Goal: Information Seeking & Learning: Learn about a topic

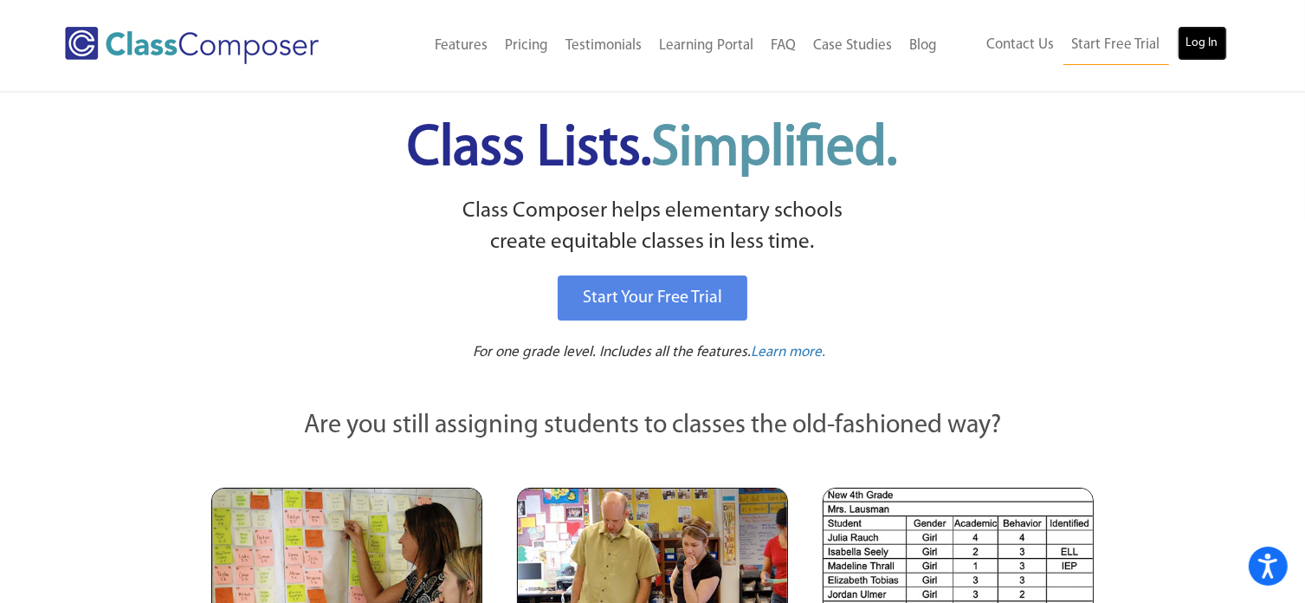
click at [1193, 34] on link "Log In" at bounding box center [1201, 43] width 49 height 35
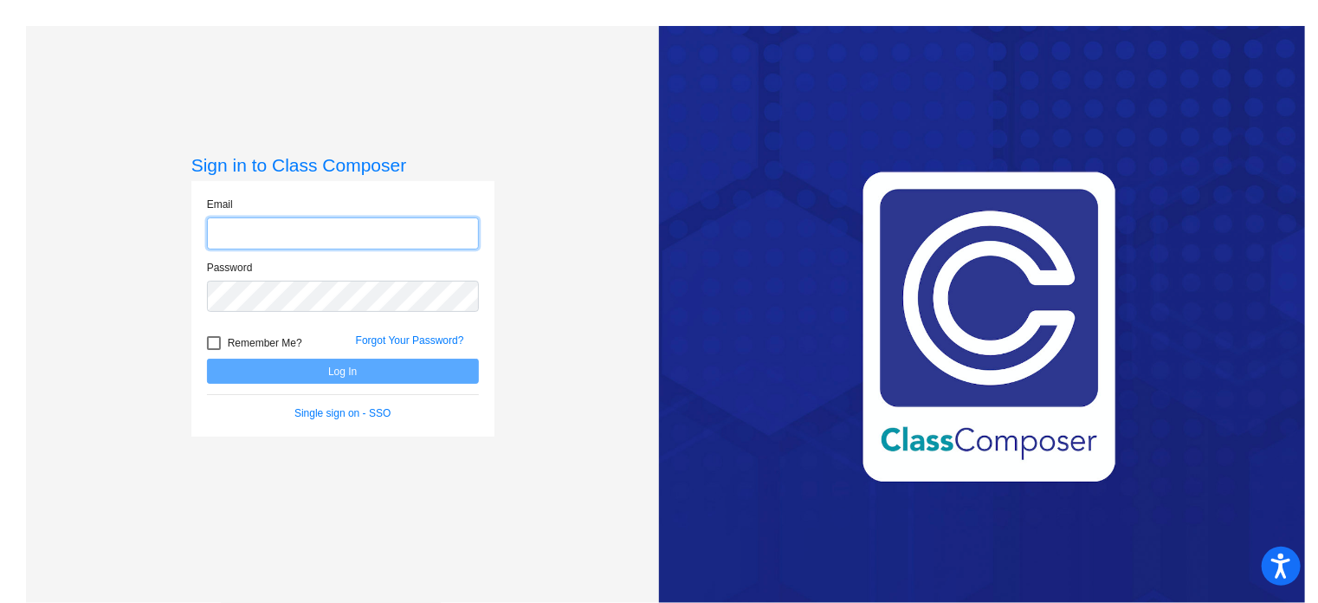
type input "[EMAIL_ADDRESS][DOMAIN_NAME]"
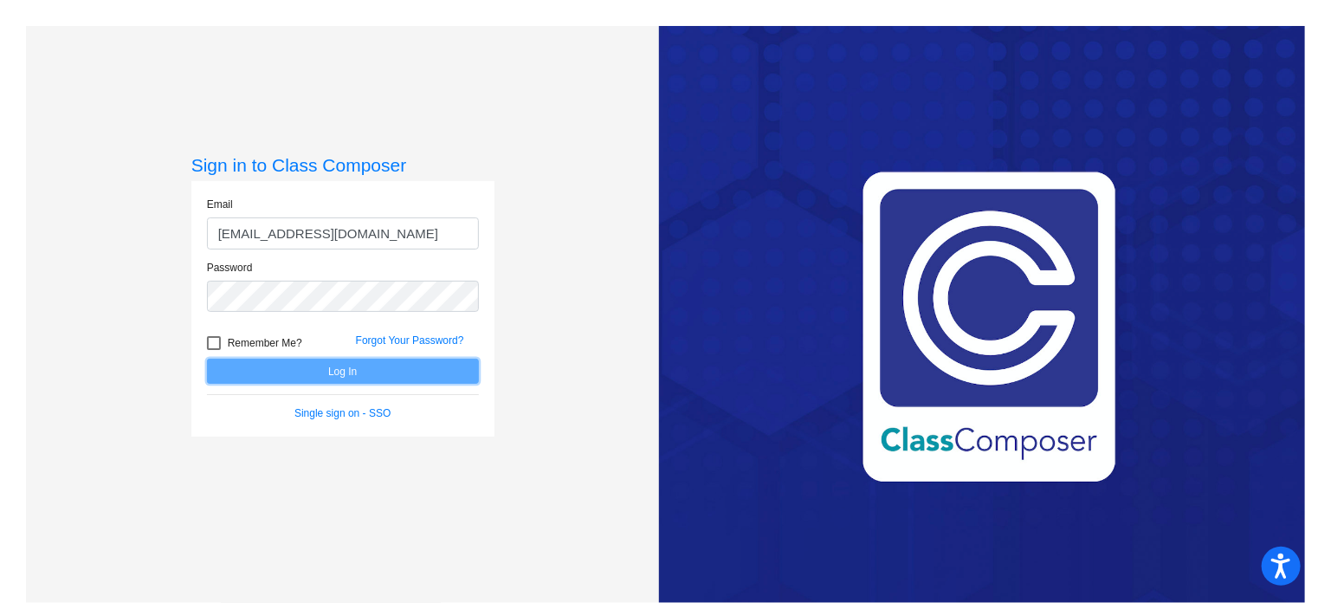
click at [333, 371] on button "Log In" at bounding box center [343, 370] width 272 height 25
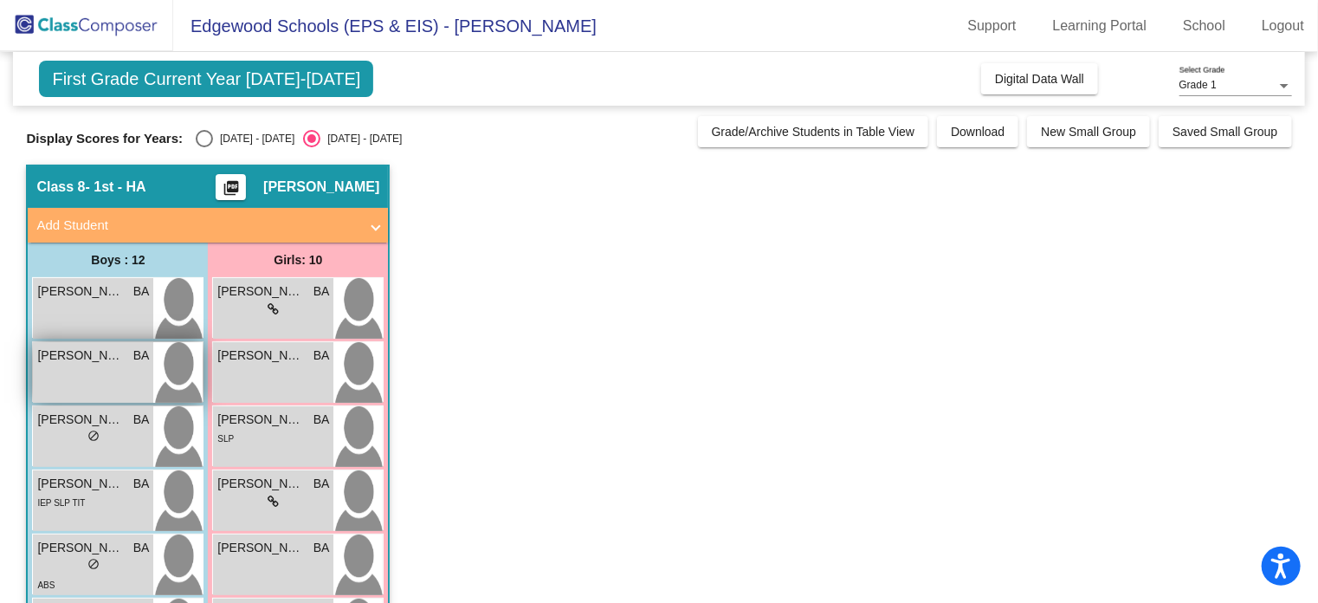
click at [69, 384] on div "[PERSON_NAME] BA lock do_not_disturb_alt" at bounding box center [93, 372] width 120 height 61
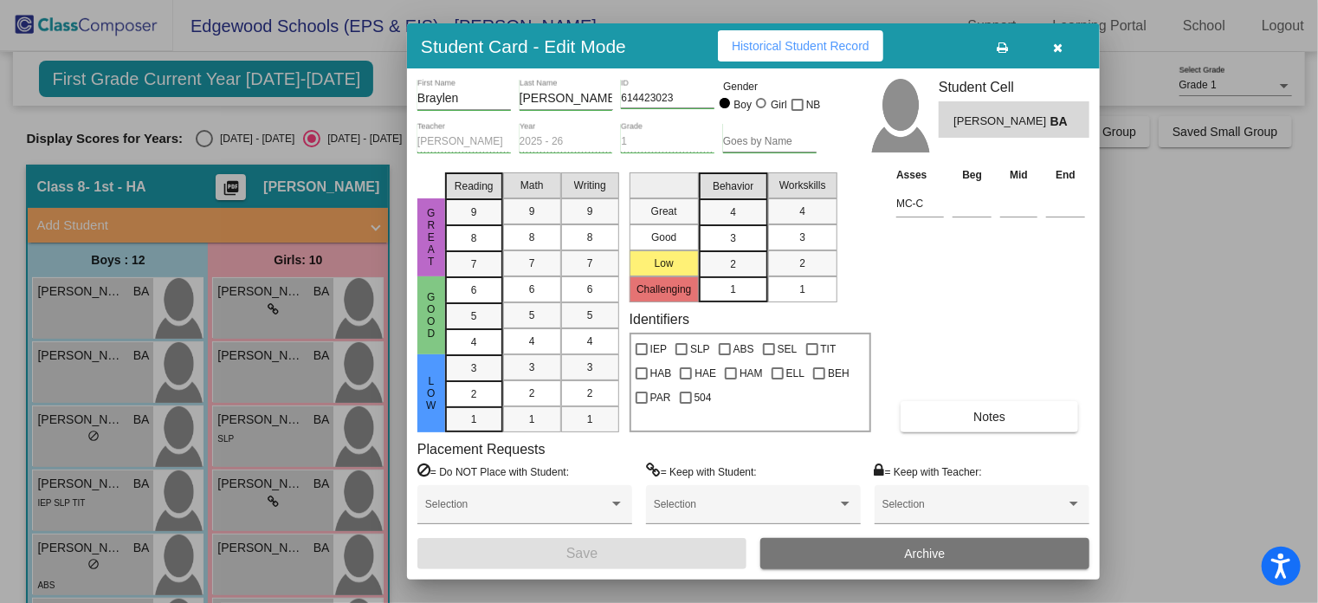
click at [756, 54] on button "Historical Student Record" at bounding box center [800, 45] width 165 height 31
click at [987, 126] on span "[PERSON_NAME]" at bounding box center [1001, 122] width 96 height 18
click at [958, 406] on button "Notes" at bounding box center [988, 416] width 177 height 31
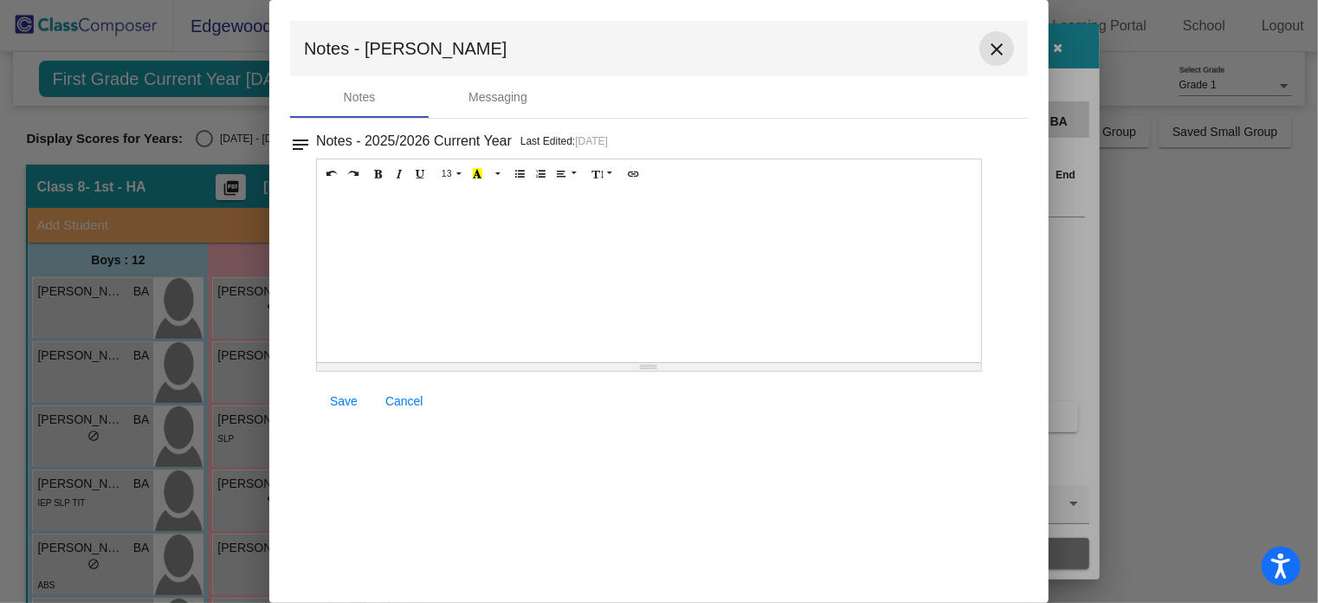
click at [994, 46] on mat-icon "close" at bounding box center [996, 49] width 21 height 21
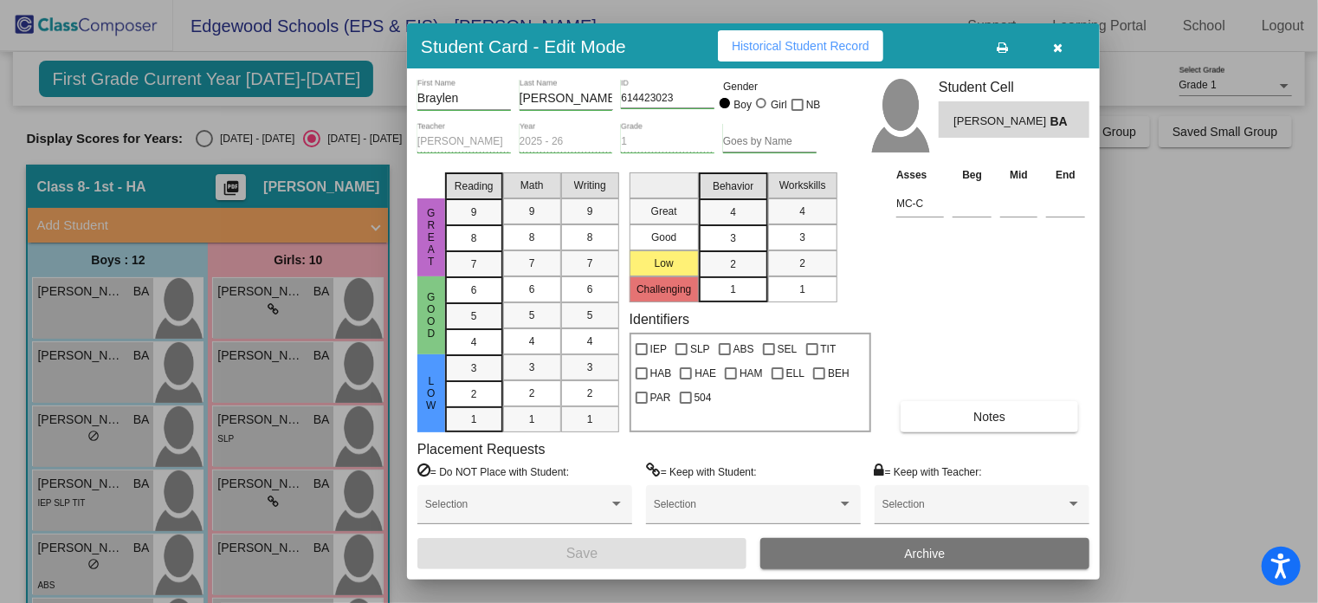
click at [1055, 48] on icon "button" at bounding box center [1059, 48] width 10 height 12
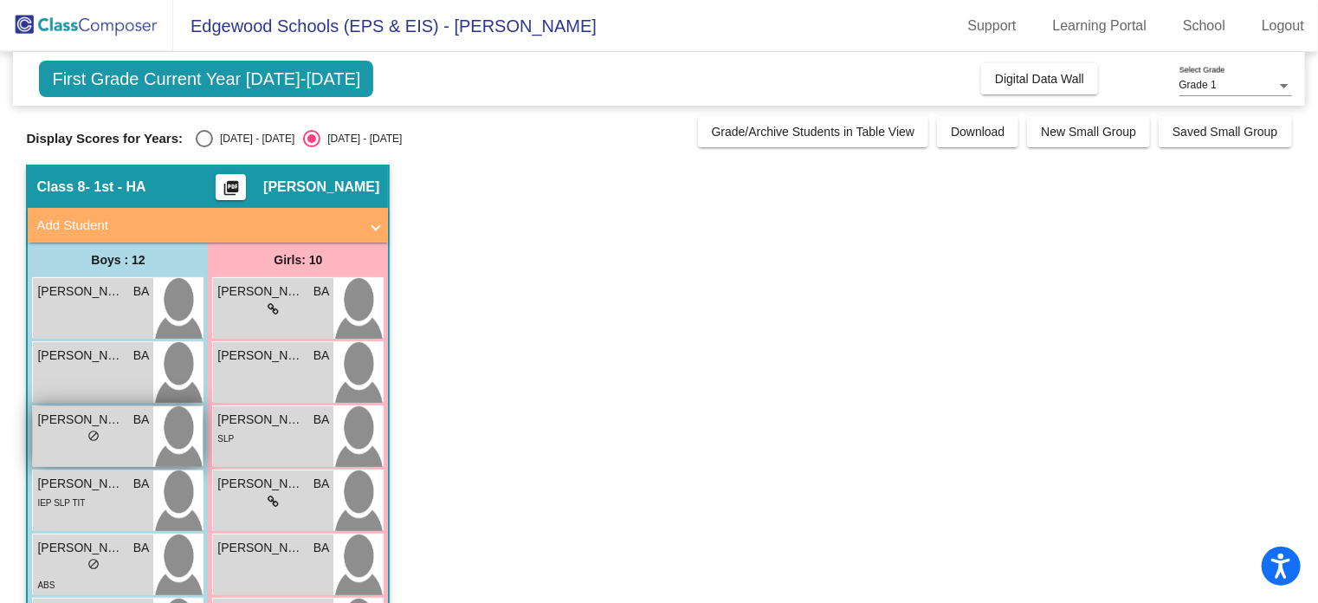
click at [95, 439] on span "do_not_disturb_alt" at bounding box center [93, 435] width 12 height 12
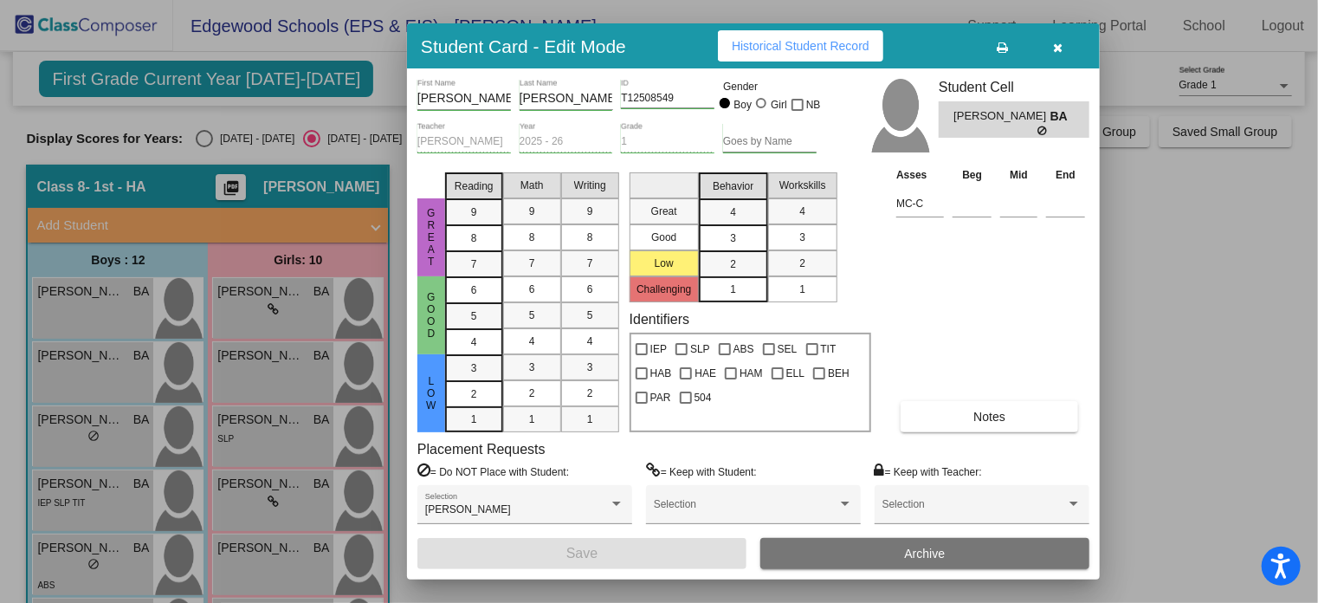
click at [996, 423] on button "Notes" at bounding box center [988, 416] width 177 height 31
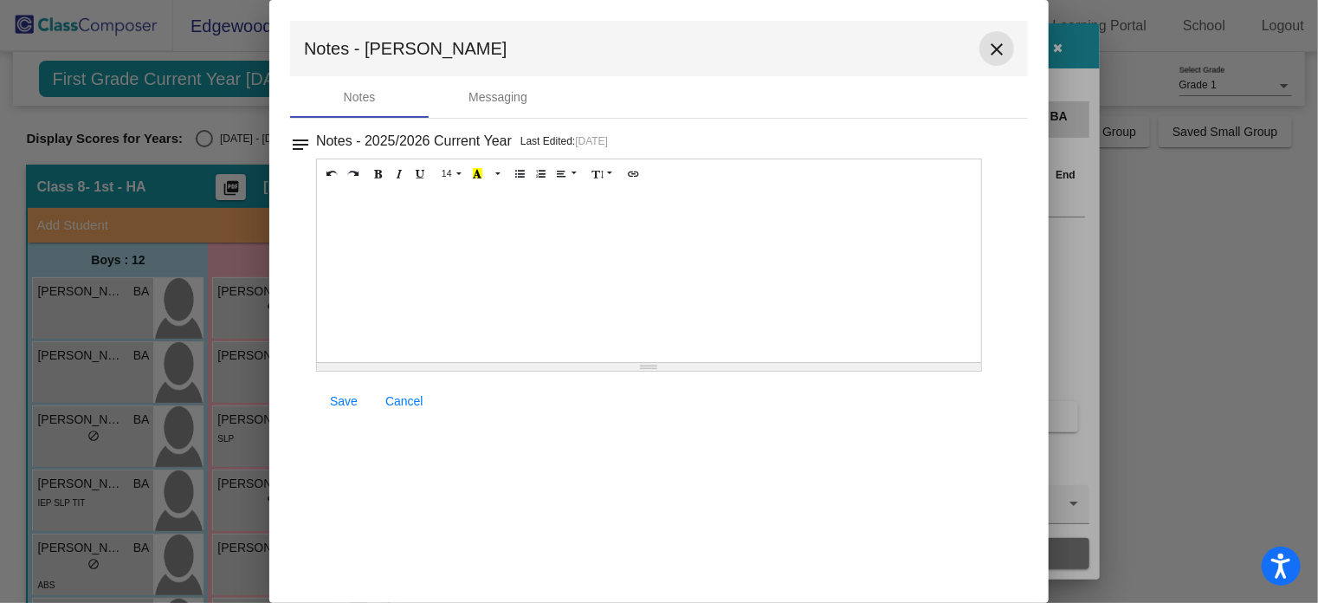
click at [990, 44] on mat-icon "close" at bounding box center [996, 49] width 21 height 21
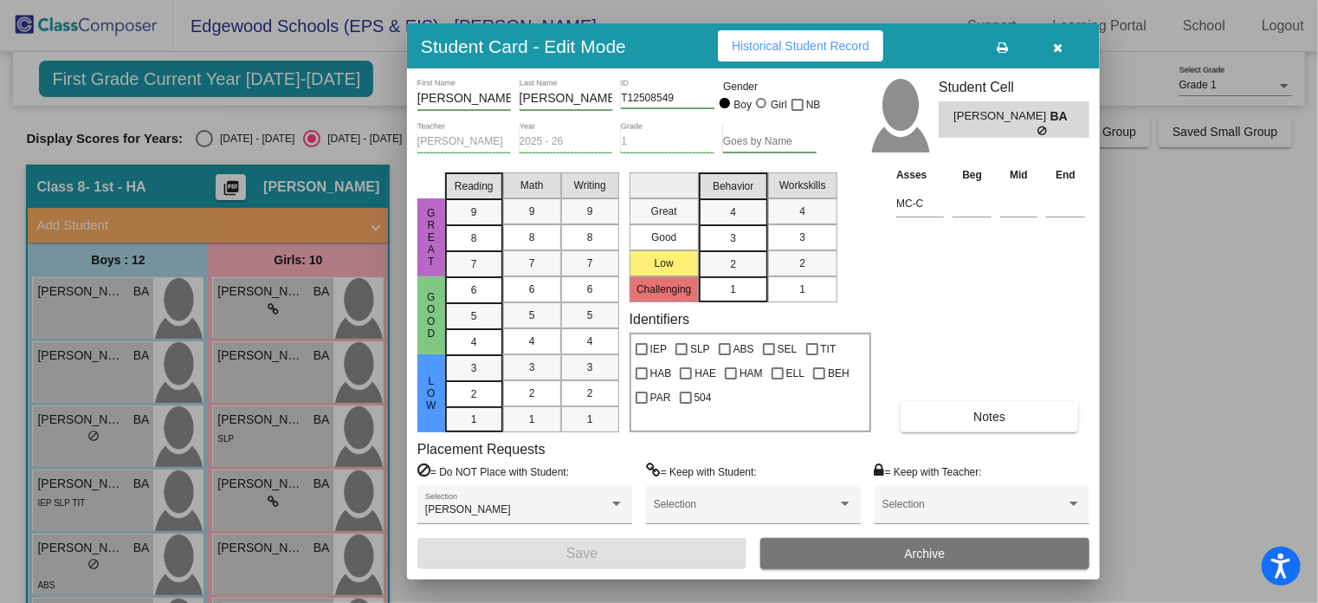
click at [1055, 48] on icon "button" at bounding box center [1059, 48] width 10 height 12
